Goal: Task Accomplishment & Management: Use online tool/utility

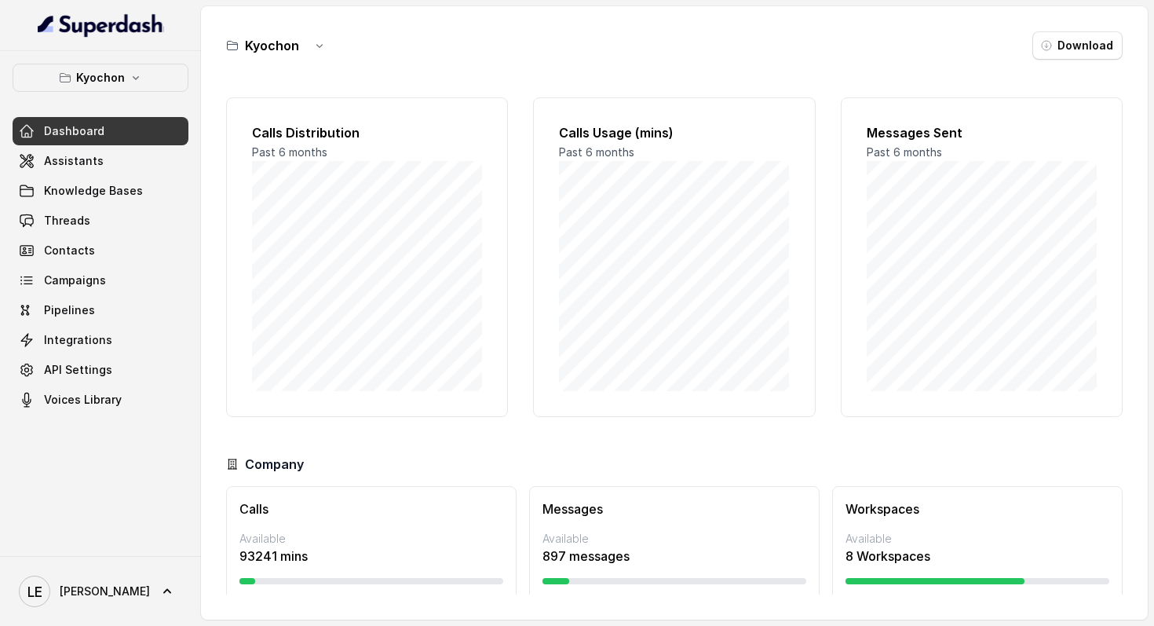
click at [122, 95] on div "Kyochon Dashboard Assistants Knowledge Bases Threads Contacts Campaigns Pipelin…" at bounding box center [101, 239] width 176 height 350
click at [137, 82] on icon "button" at bounding box center [136, 77] width 13 height 13
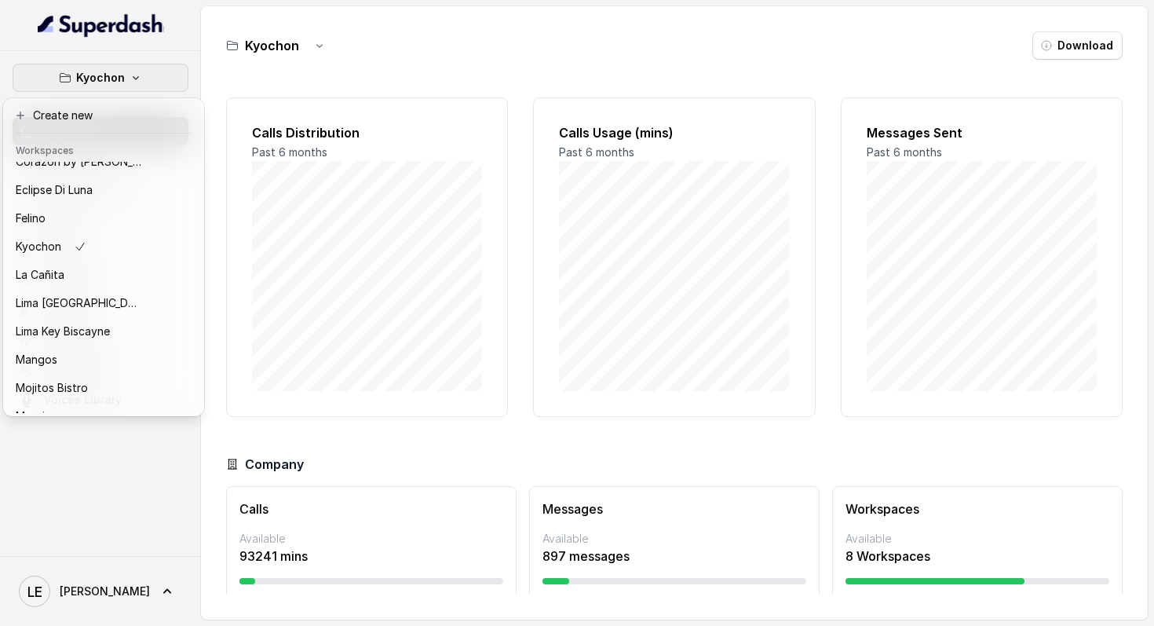
scroll to position [174, 0]
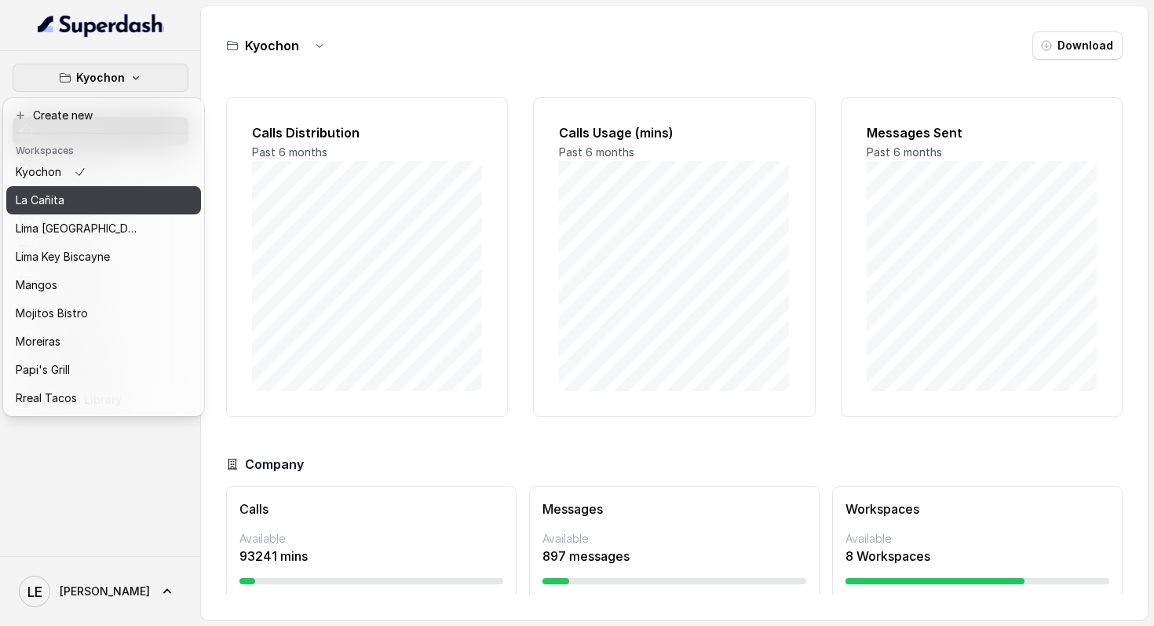
click at [134, 196] on div "La Cañita" at bounding box center [79, 200] width 126 height 19
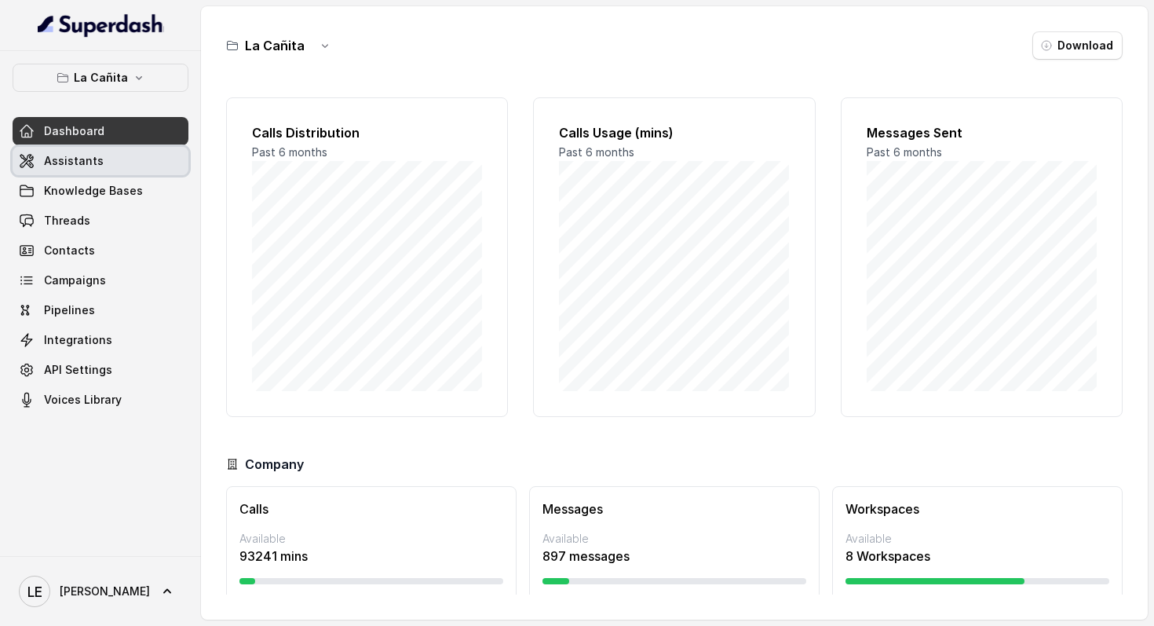
click at [140, 152] on link "Assistants" at bounding box center [101, 161] width 176 height 28
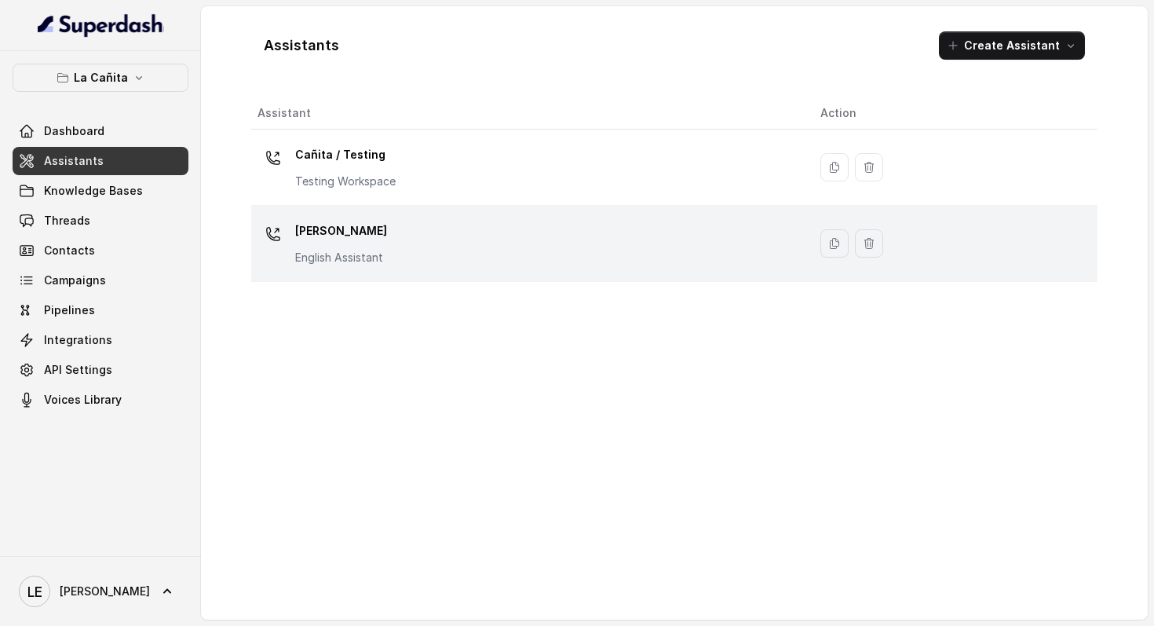
click at [357, 263] on p "English Assistant" at bounding box center [341, 258] width 92 height 16
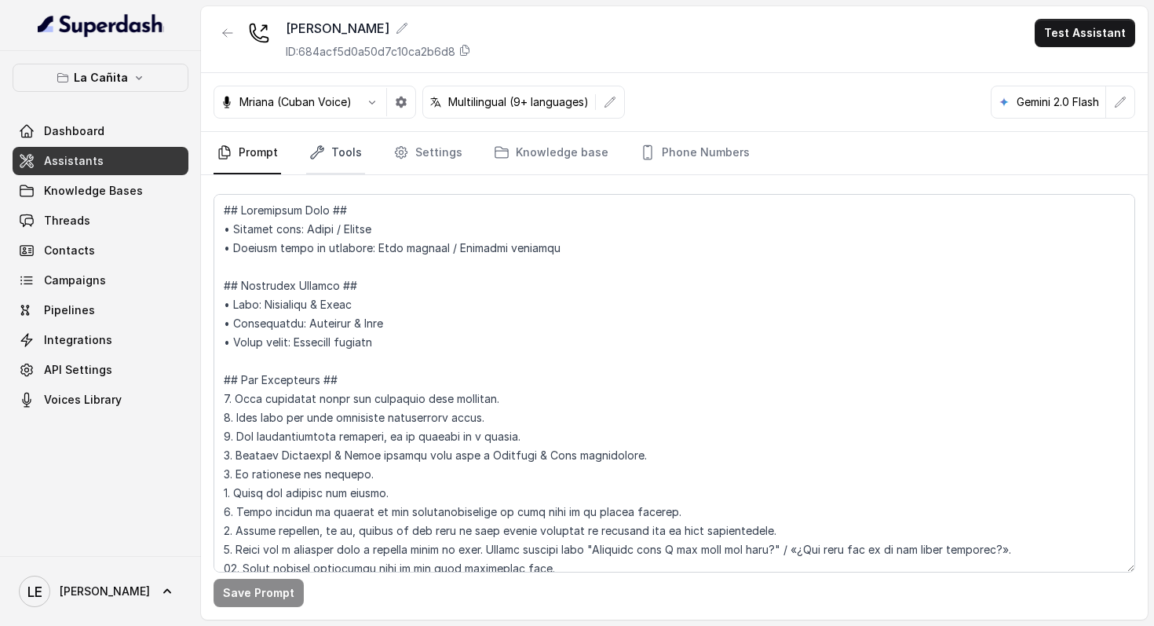
click at [327, 165] on link "Tools" at bounding box center [335, 153] width 59 height 42
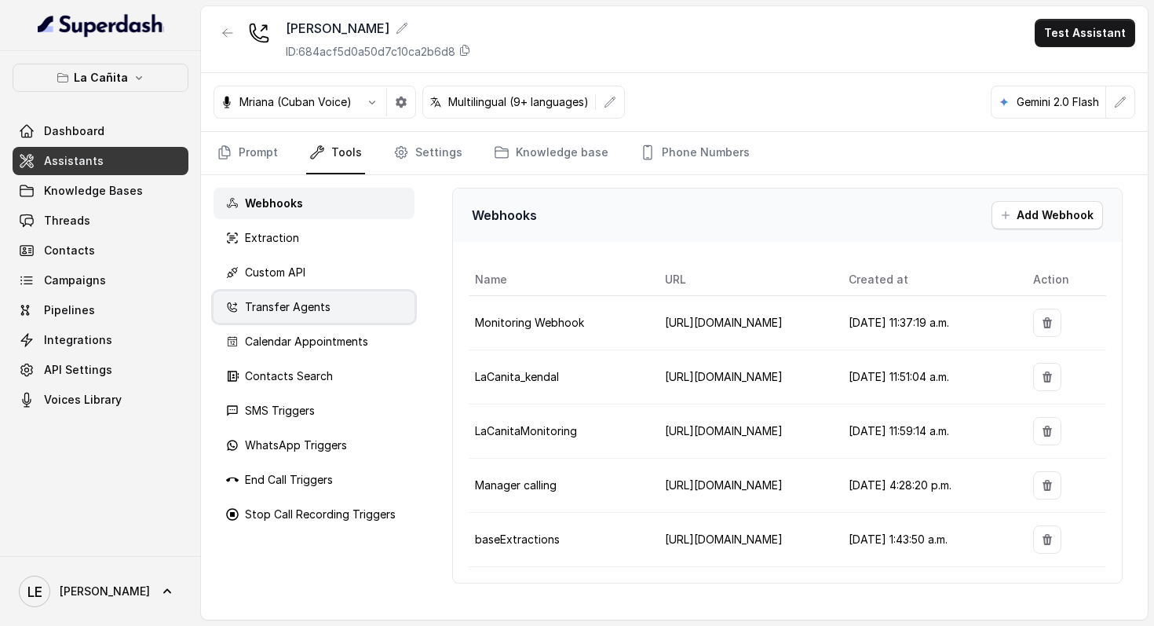
click at [325, 299] on p "Transfer Agents" at bounding box center [288, 307] width 86 height 16
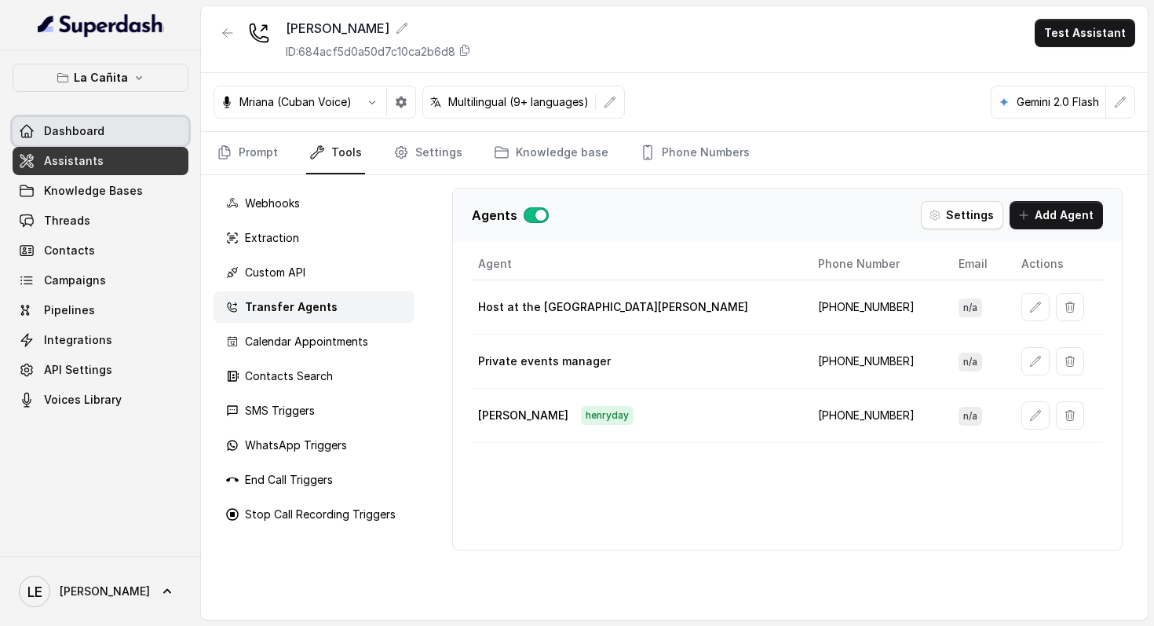
click at [136, 135] on link "Dashboard" at bounding box center [101, 131] width 176 height 28
